Goal: Task Accomplishment & Management: Manage account settings

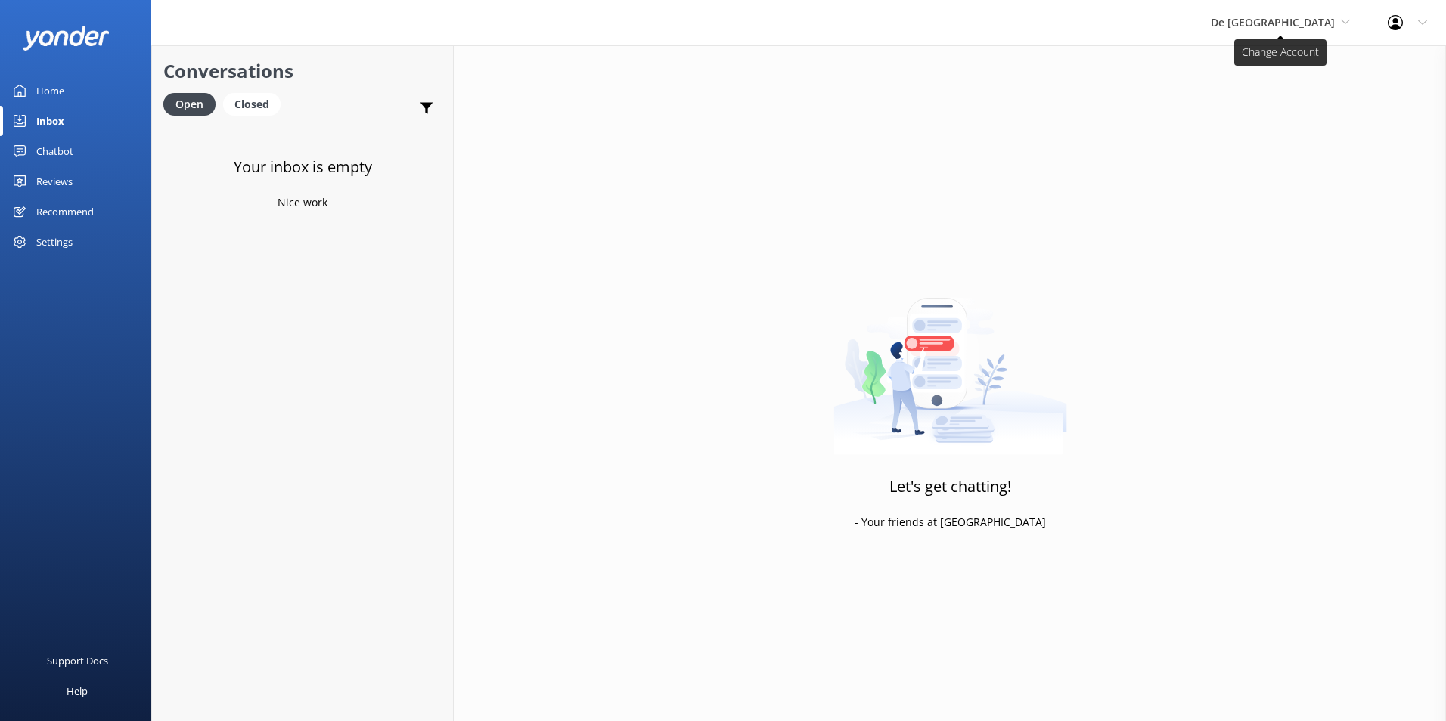
click at [1314, 19] on span "De [GEOGRAPHIC_DATA]" at bounding box center [1273, 22] width 124 height 14
click at [1297, 64] on link "De [GEOGRAPHIC_DATA]" at bounding box center [1267, 63] width 151 height 36
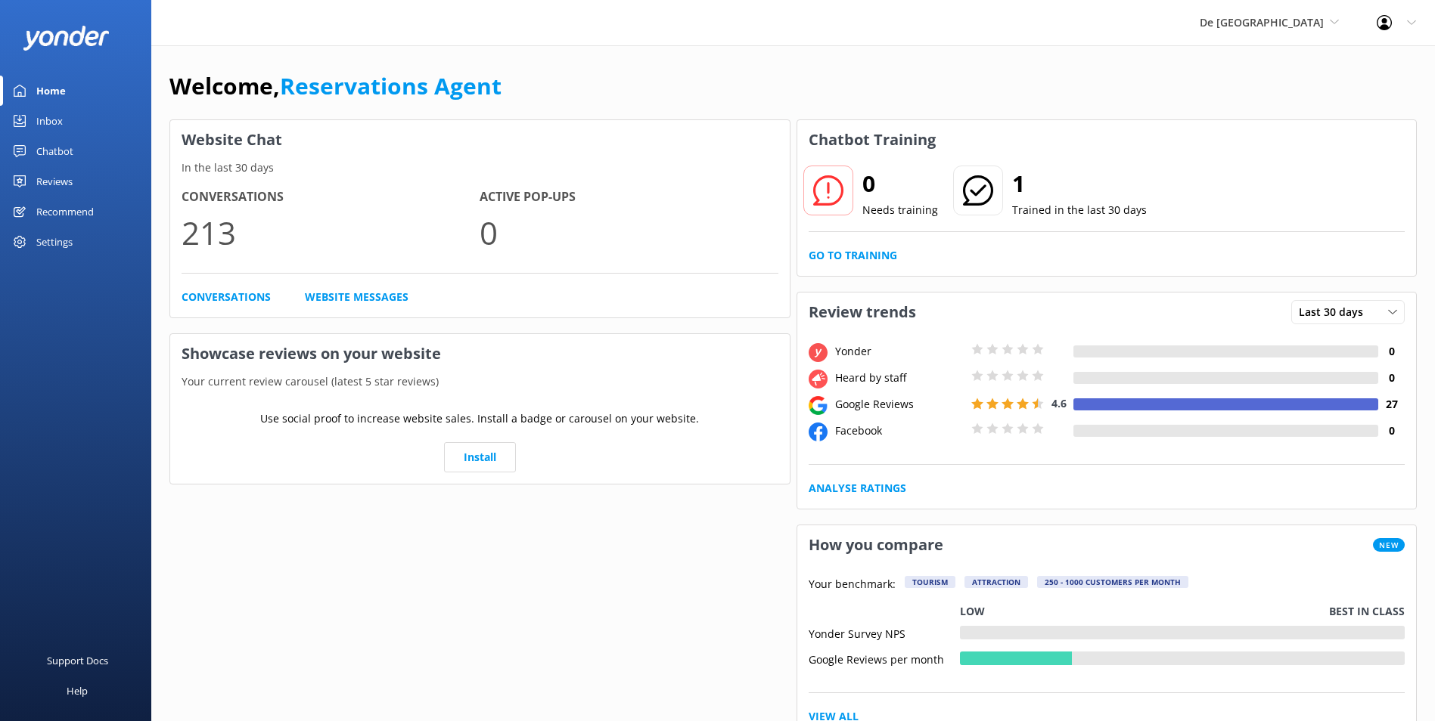
click at [64, 121] on link "Inbox" at bounding box center [75, 121] width 151 height 30
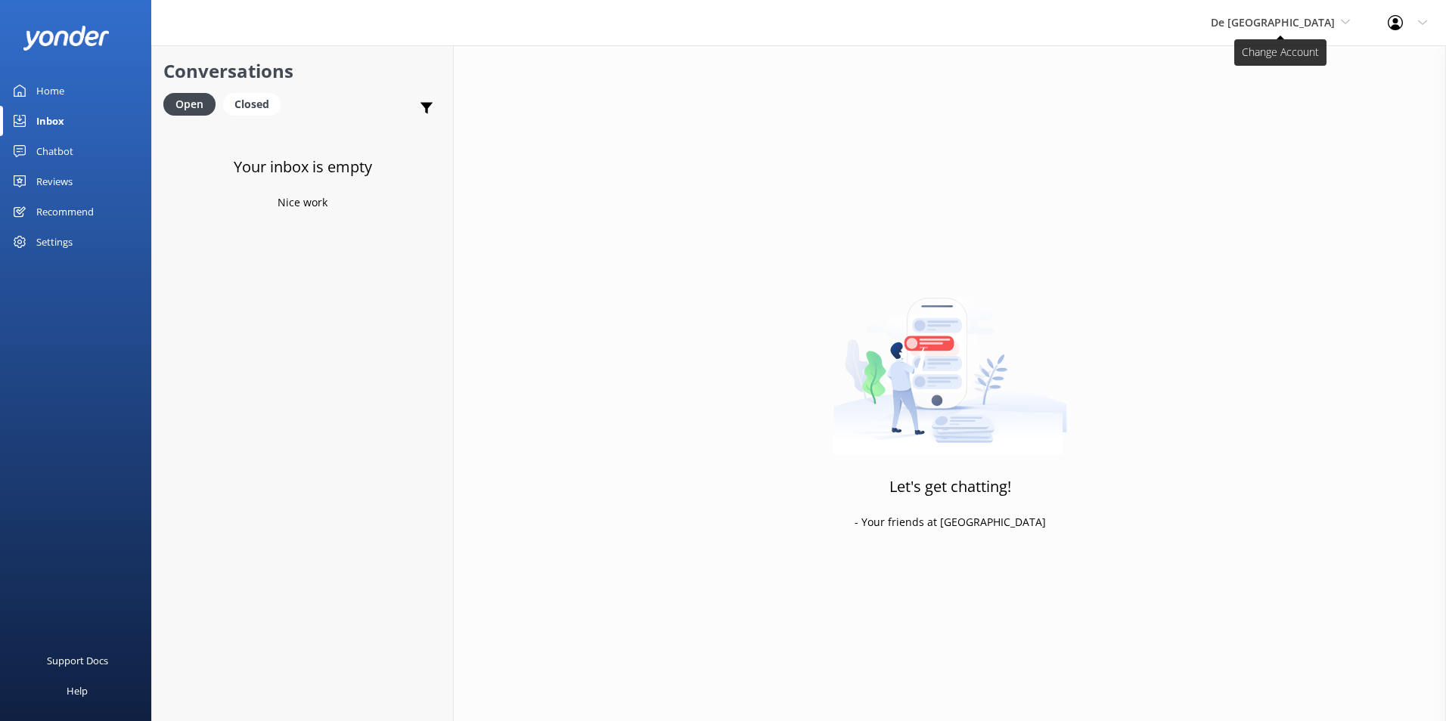
click at [1311, 21] on span "De [GEOGRAPHIC_DATA]" at bounding box center [1273, 22] width 124 height 14
click at [1283, 95] on link "Aruba's Activities Expert" at bounding box center [1267, 100] width 151 height 36
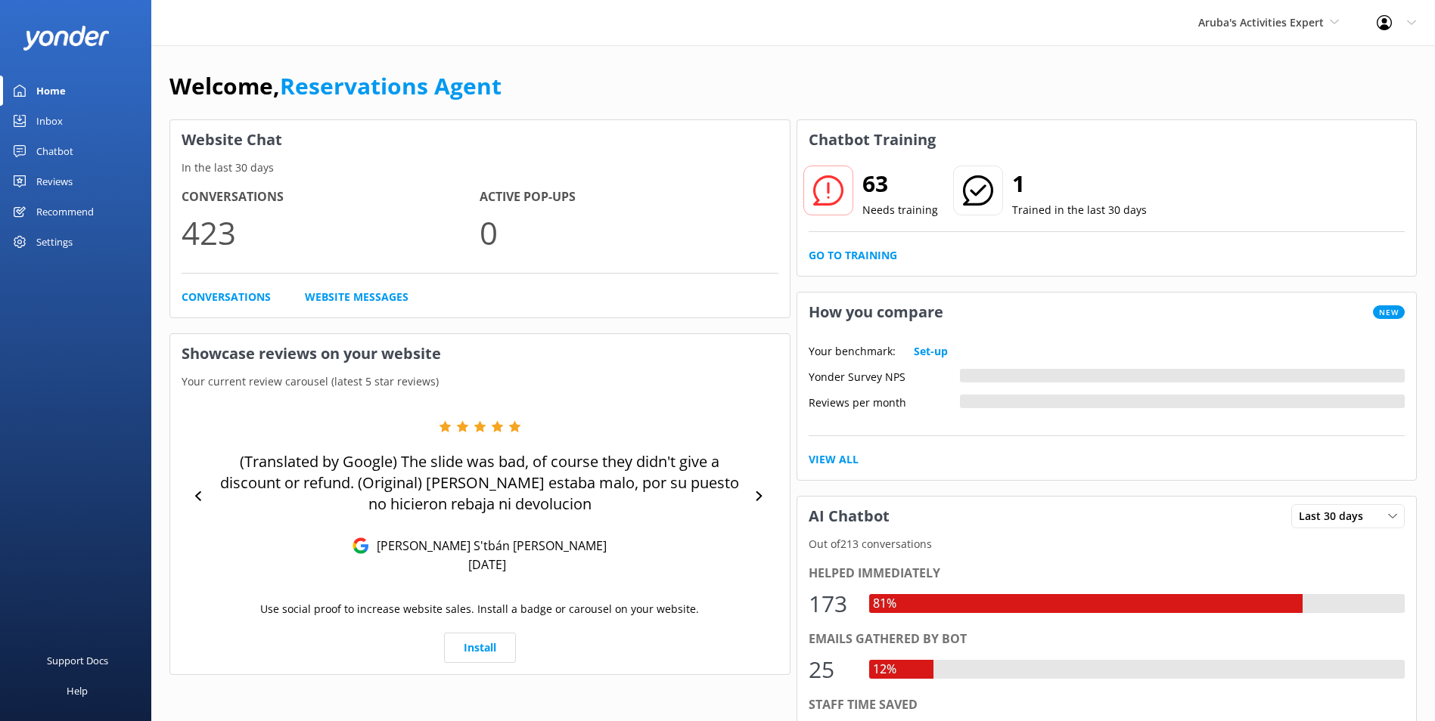
click at [68, 115] on link "Inbox" at bounding box center [75, 121] width 151 height 30
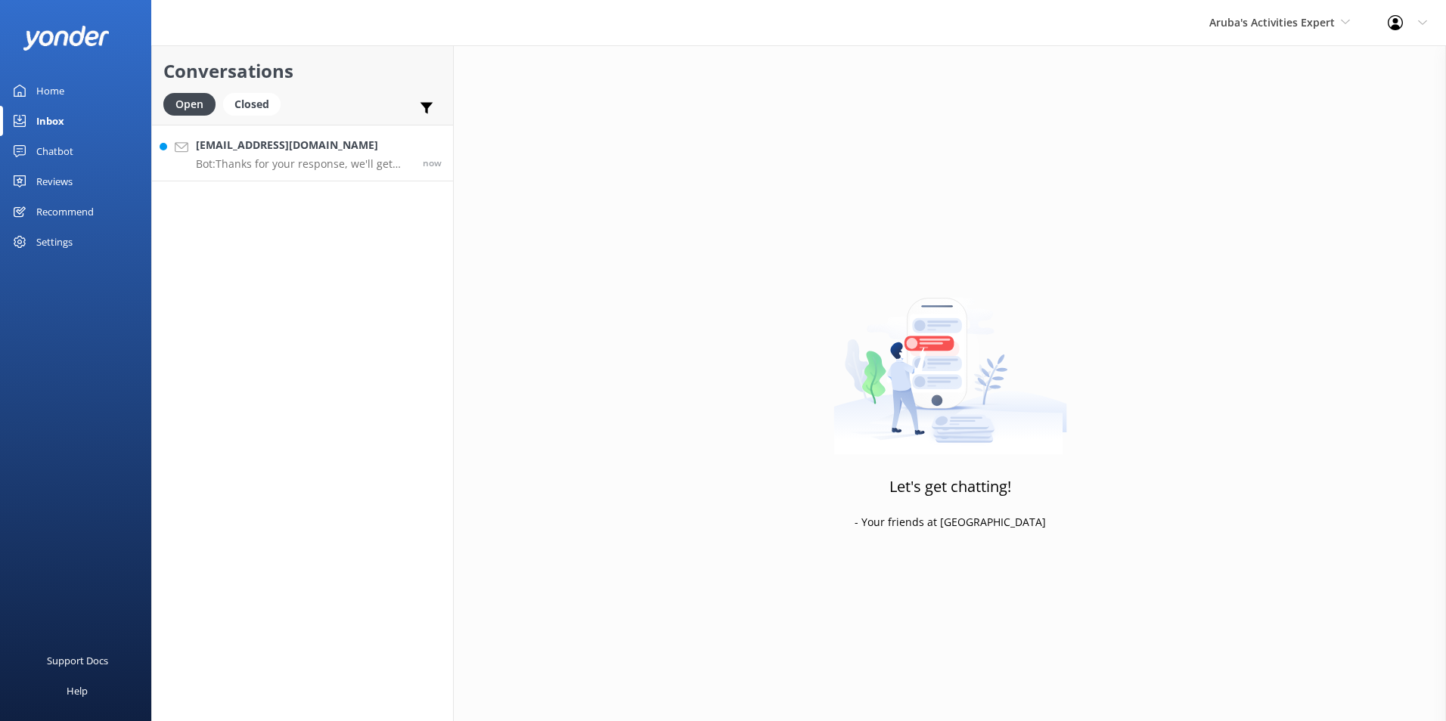
click at [326, 156] on div "[EMAIL_ADDRESS][DOMAIN_NAME] Bot: Thanks for your response, we'll get back to y…" at bounding box center [304, 153] width 216 height 33
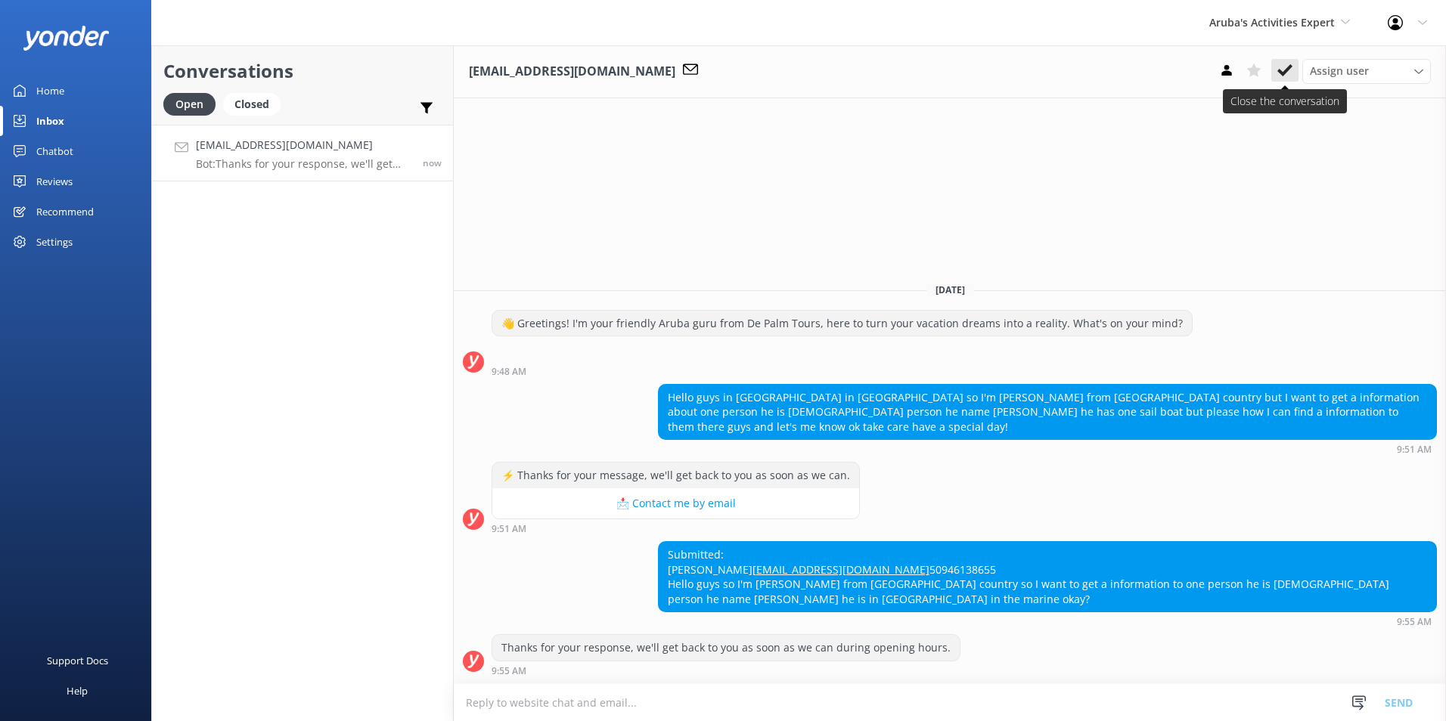
click at [1283, 71] on icon at bounding box center [1284, 70] width 15 height 15
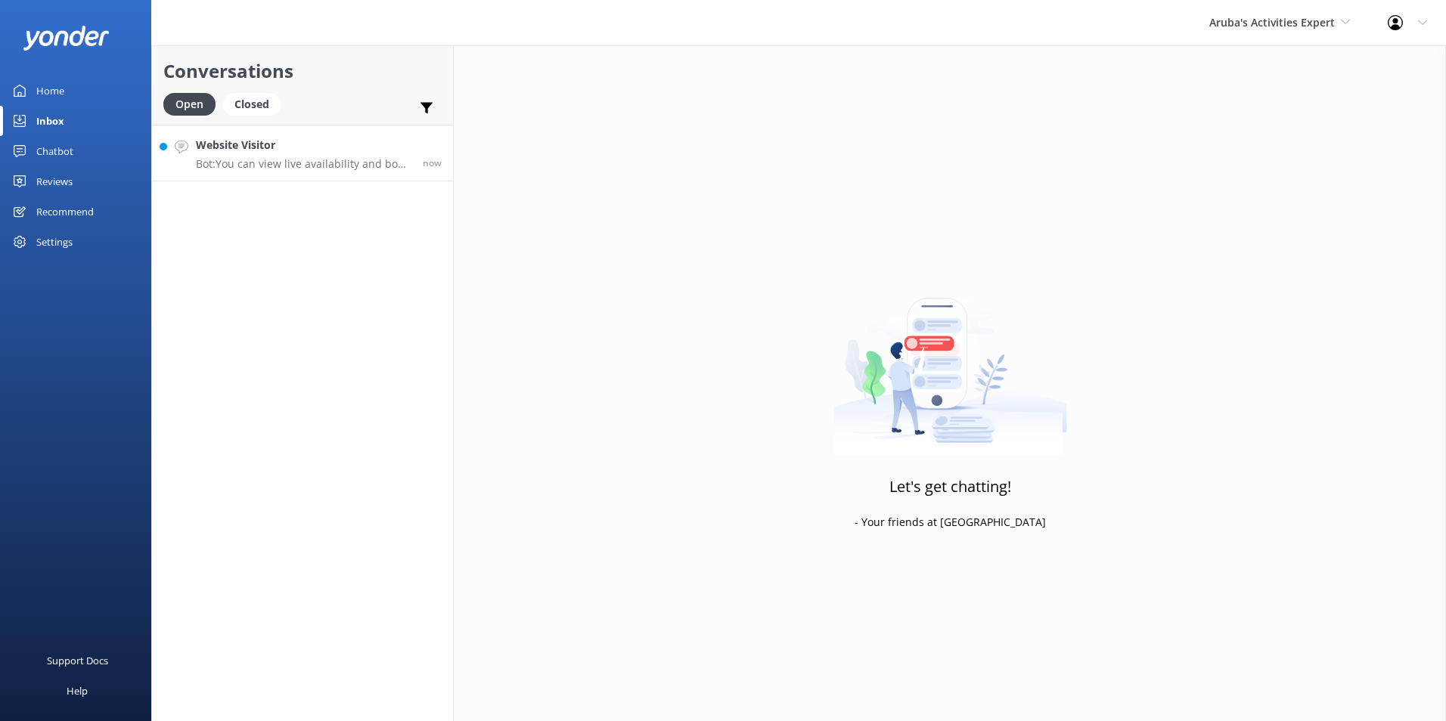
click at [293, 157] on p "Bot: You can view live availability and book the Aruba Sightseeing Bus Tour onl…" at bounding box center [304, 164] width 216 height 14
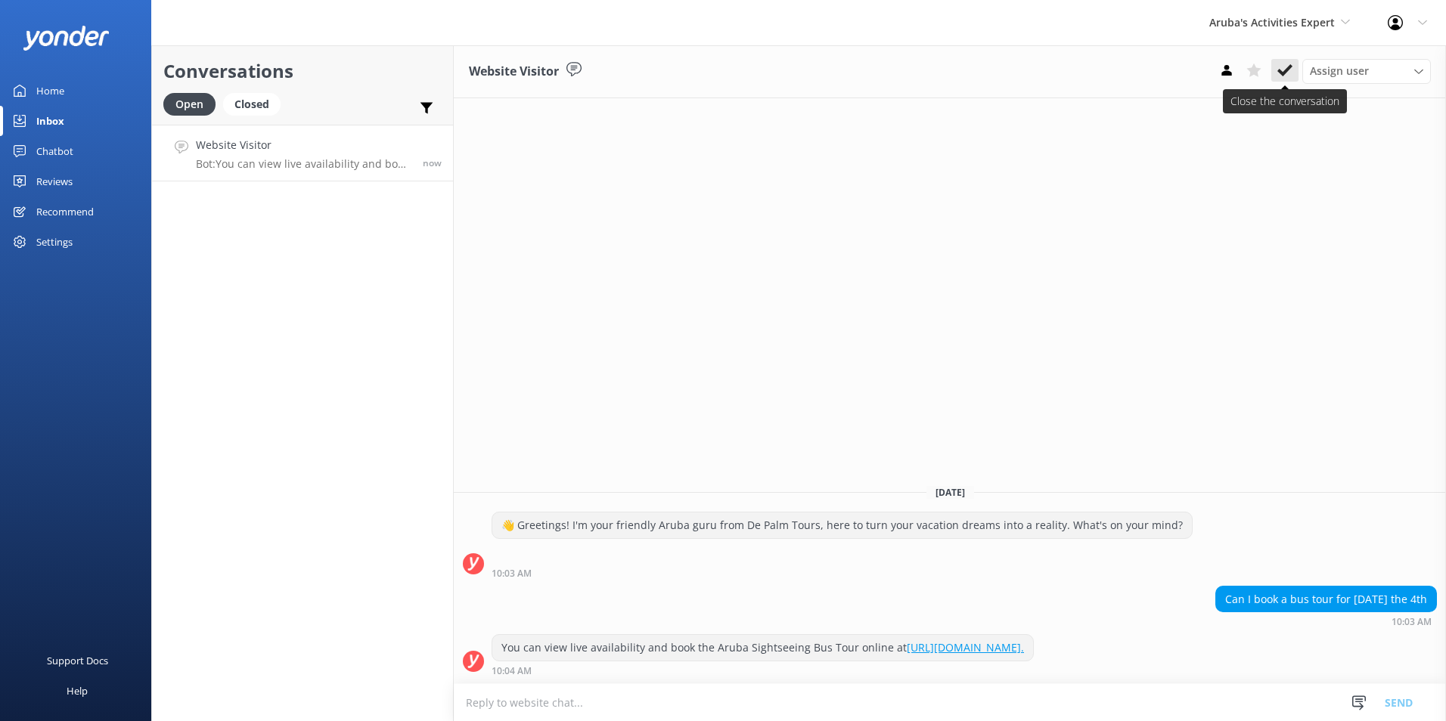
click at [1285, 65] on icon at bounding box center [1284, 70] width 15 height 15
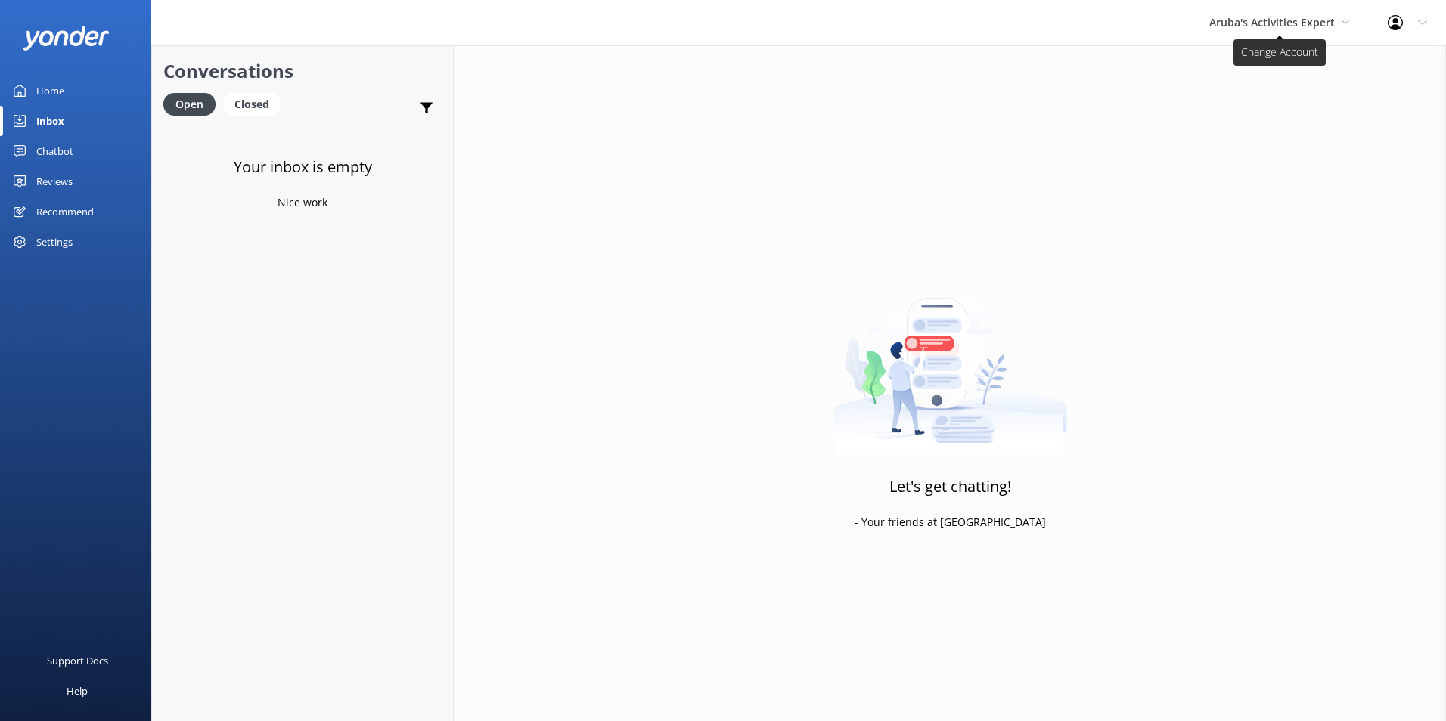
click at [1270, 30] on span "Aruba's Activities Expert" at bounding box center [1279, 22] width 141 height 17
click at [1257, 62] on link "De [GEOGRAPHIC_DATA]" at bounding box center [1265, 63] width 151 height 36
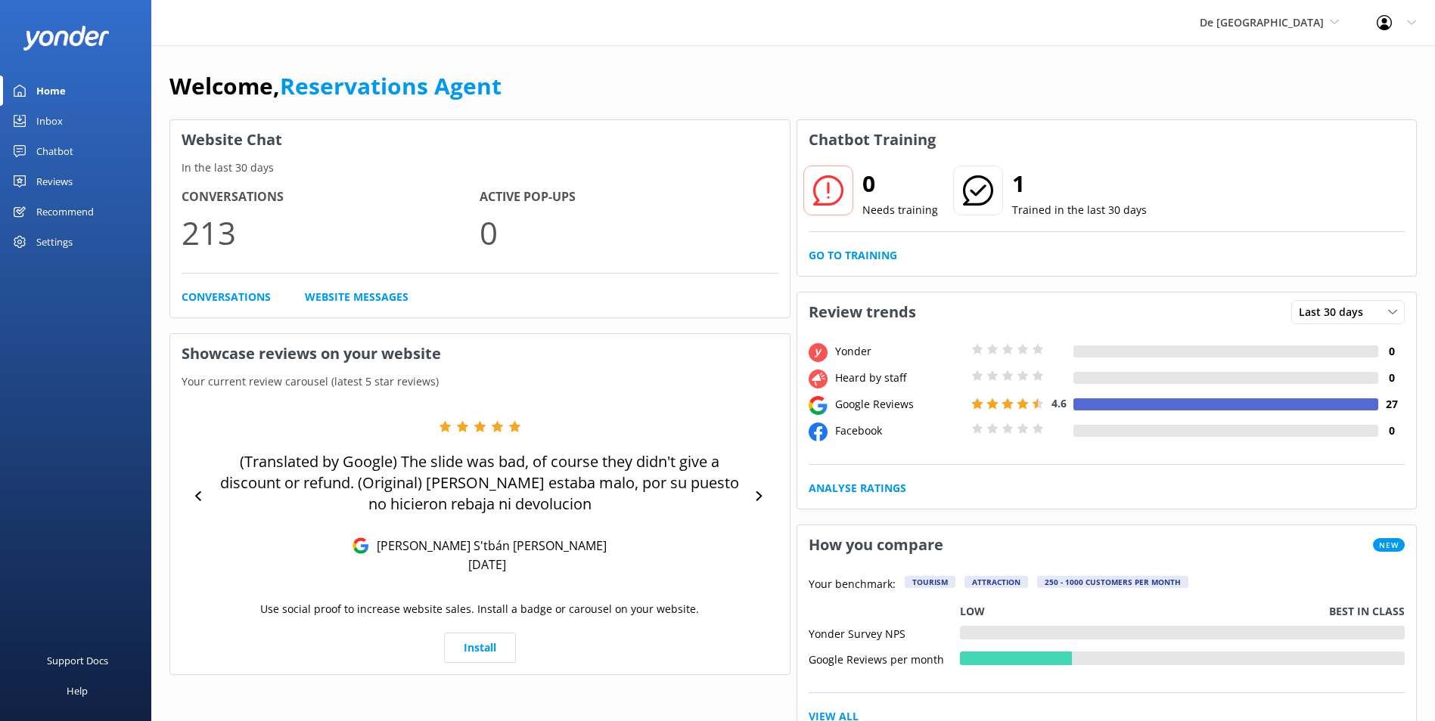
click at [67, 123] on link "Inbox" at bounding box center [75, 121] width 151 height 30
